Goal: Information Seeking & Learning: Learn about a topic

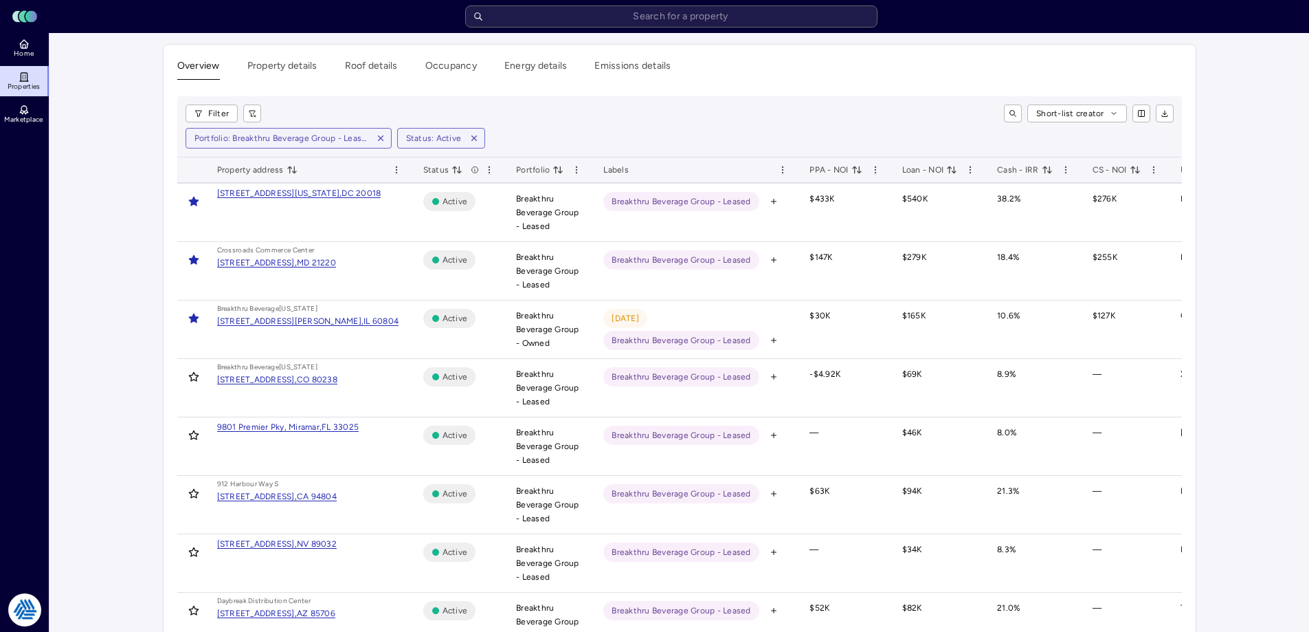
click at [702, 127] on div "Filter Short-list creator Portfolio: Breakthru Beverage Group - Leased, Breakth…" at bounding box center [679, 126] width 1005 height 61
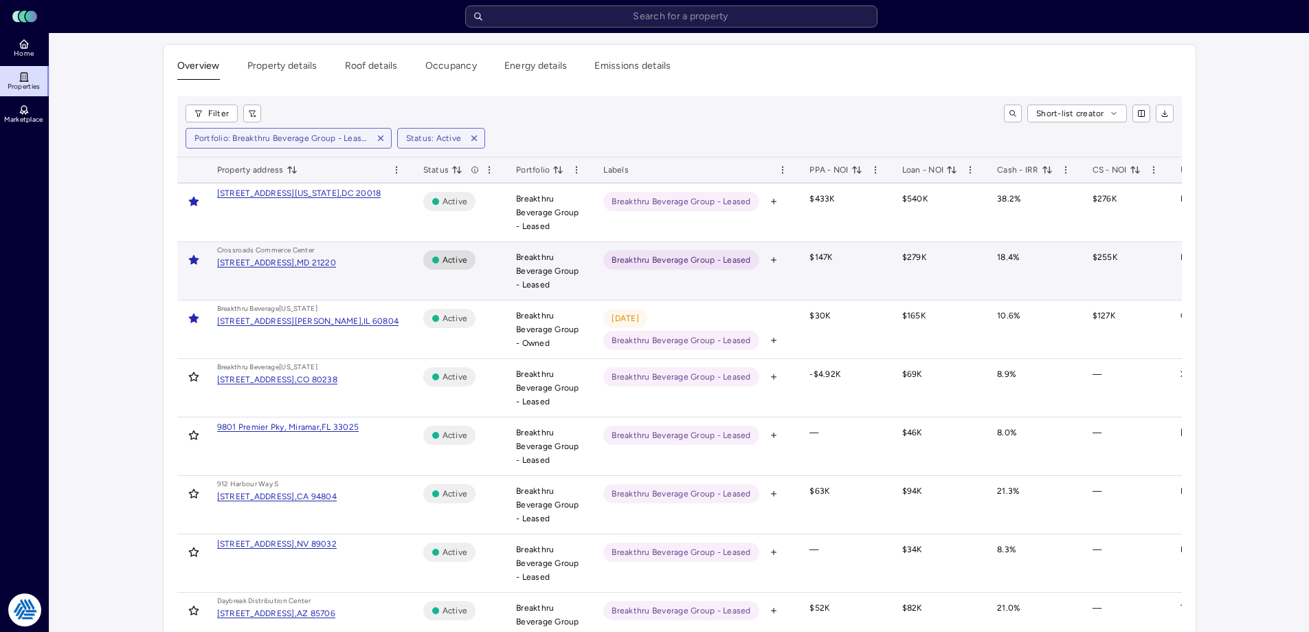
click at [296, 285] on td "Crossroads Commerc e Center [STREET_ADDRESS]" at bounding box center [309, 271] width 206 height 58
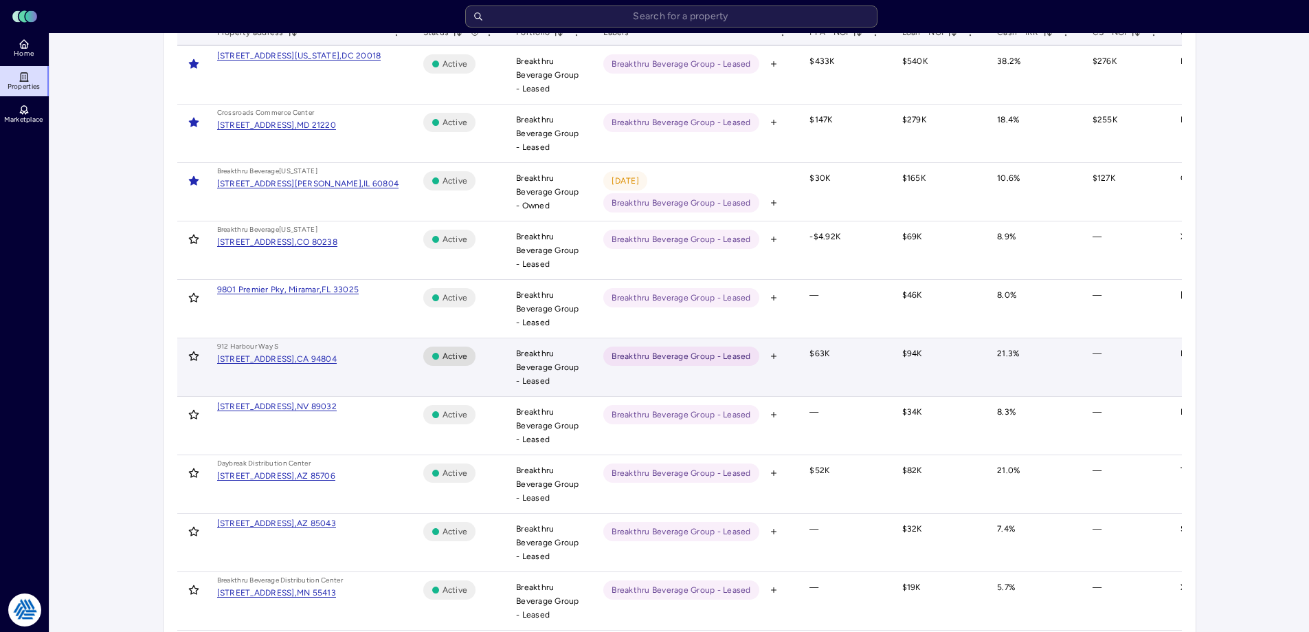
scroll to position [69, 0]
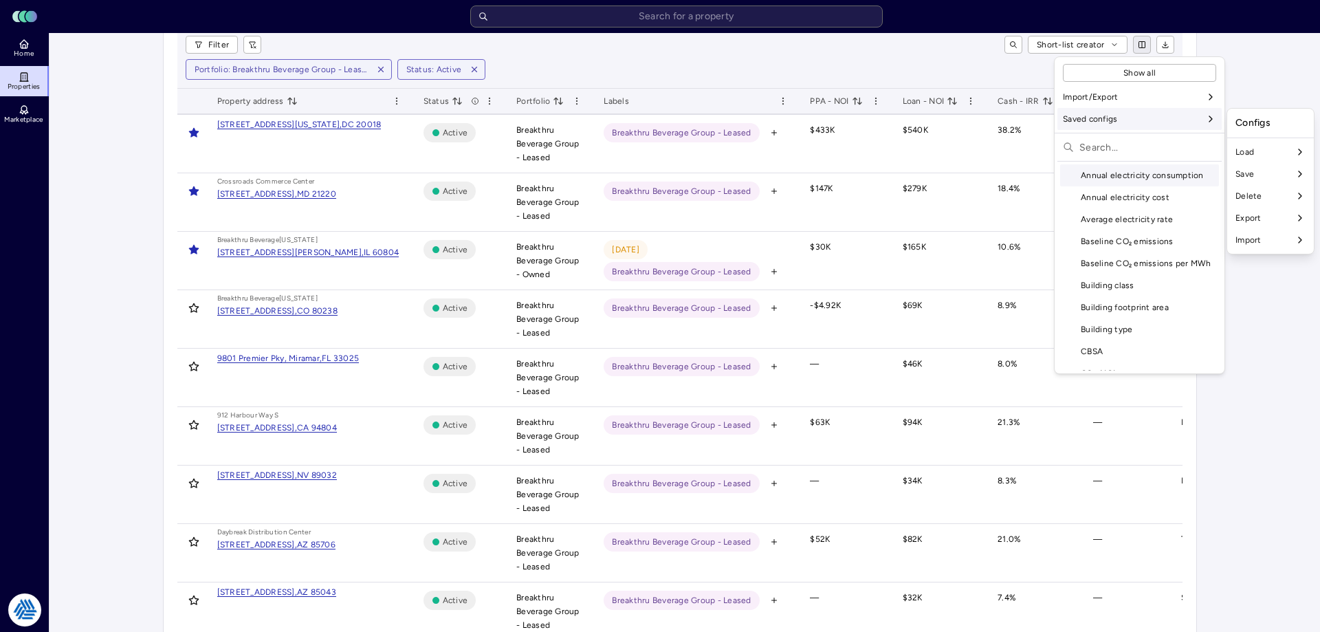
click at [1193, 156] on input "text" at bounding box center [1147, 147] width 137 height 22
click at [1175, 160] on div "Export" at bounding box center [1185, 155] width 81 height 22
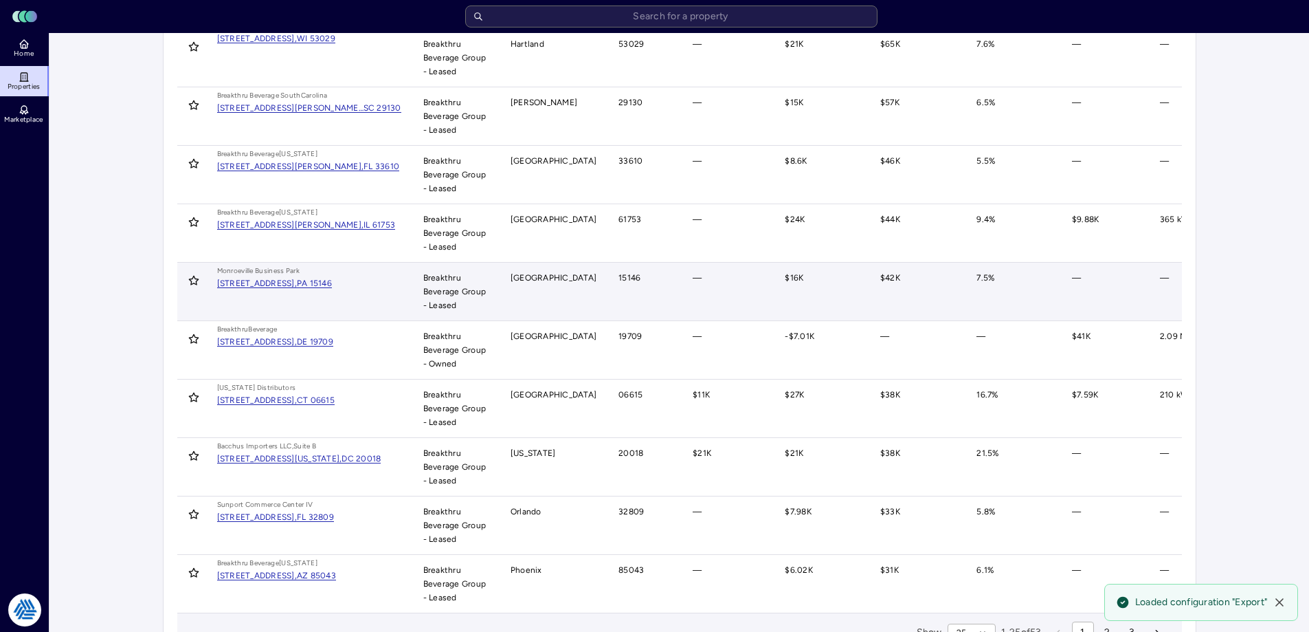
scroll to position [1087, 0]
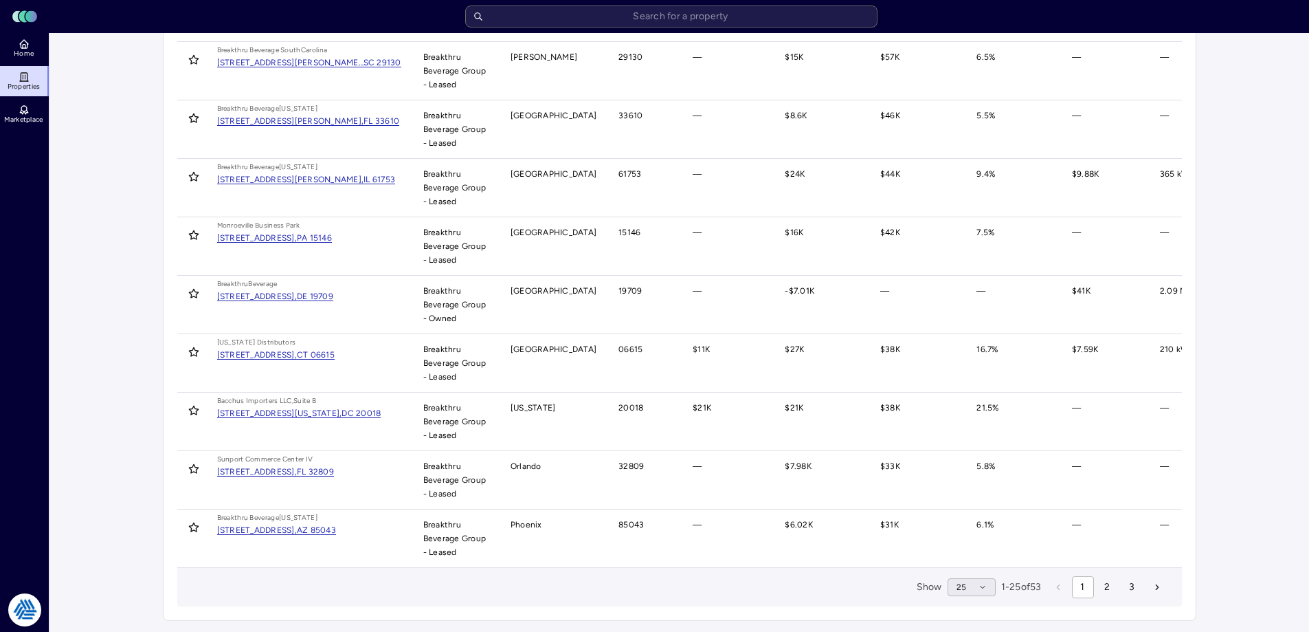
click at [979, 588] on icon "button" at bounding box center [983, 587] width 8 height 8
click at [973, 568] on div "100" at bounding box center [967, 561] width 48 height 22
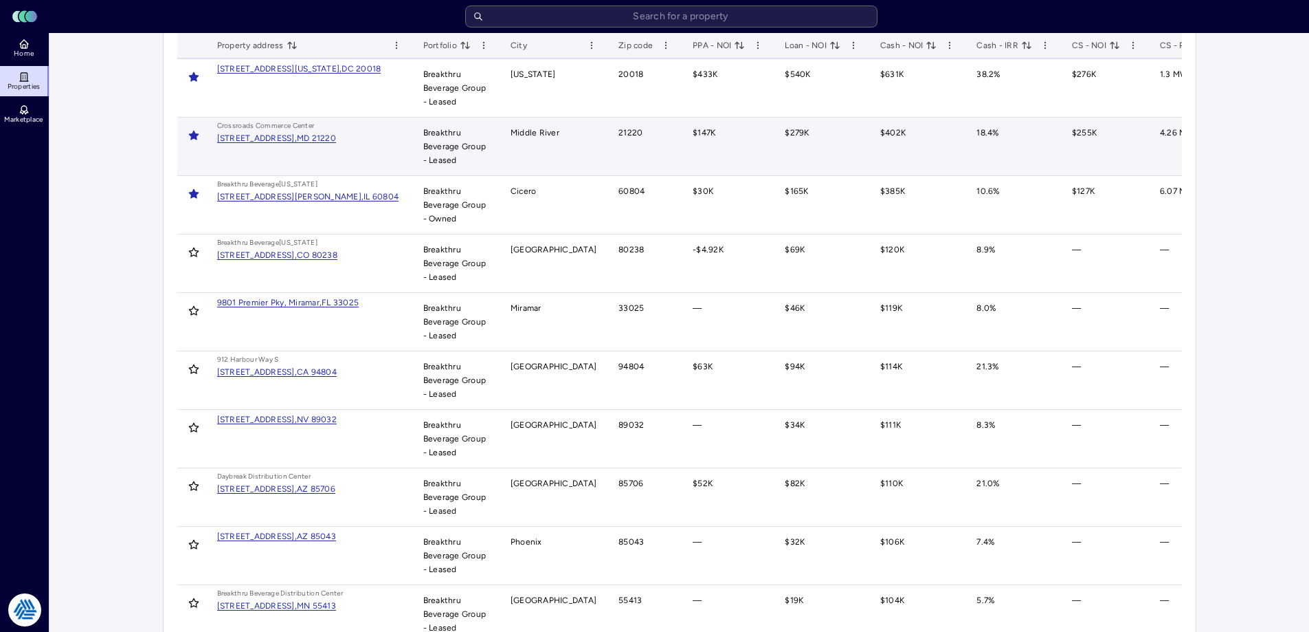
scroll to position [0, 0]
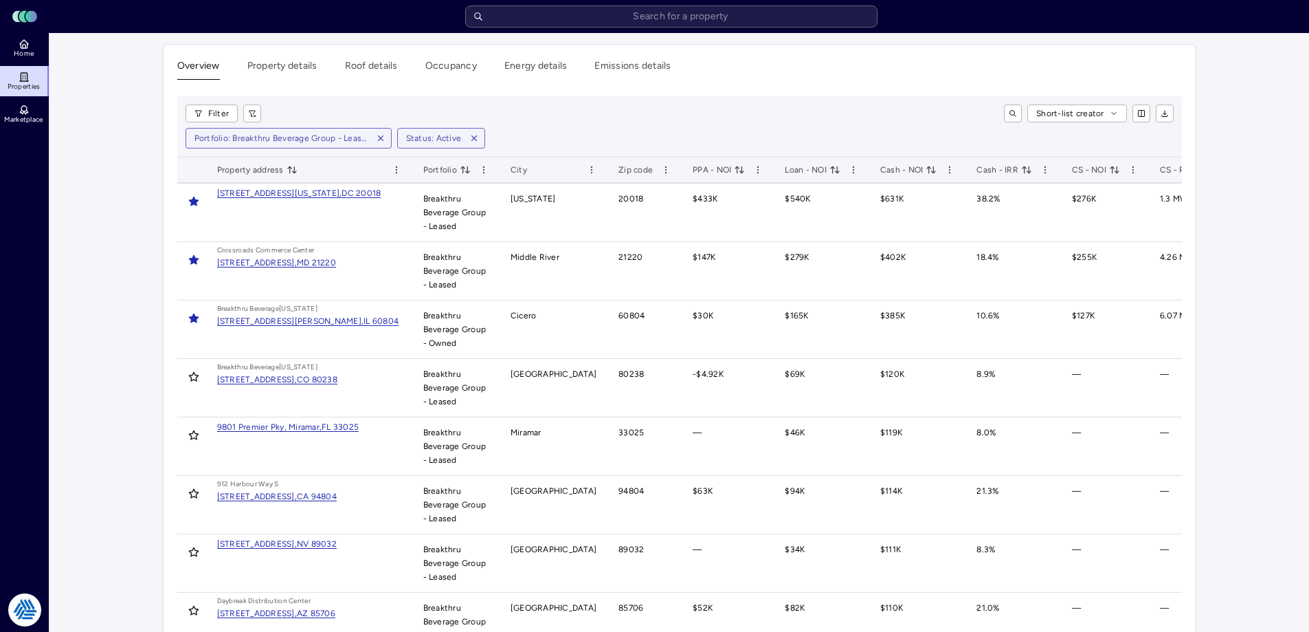
click at [1072, 168] on span "CS - NOI" at bounding box center [1096, 170] width 48 height 14
